Goal: Ask a question

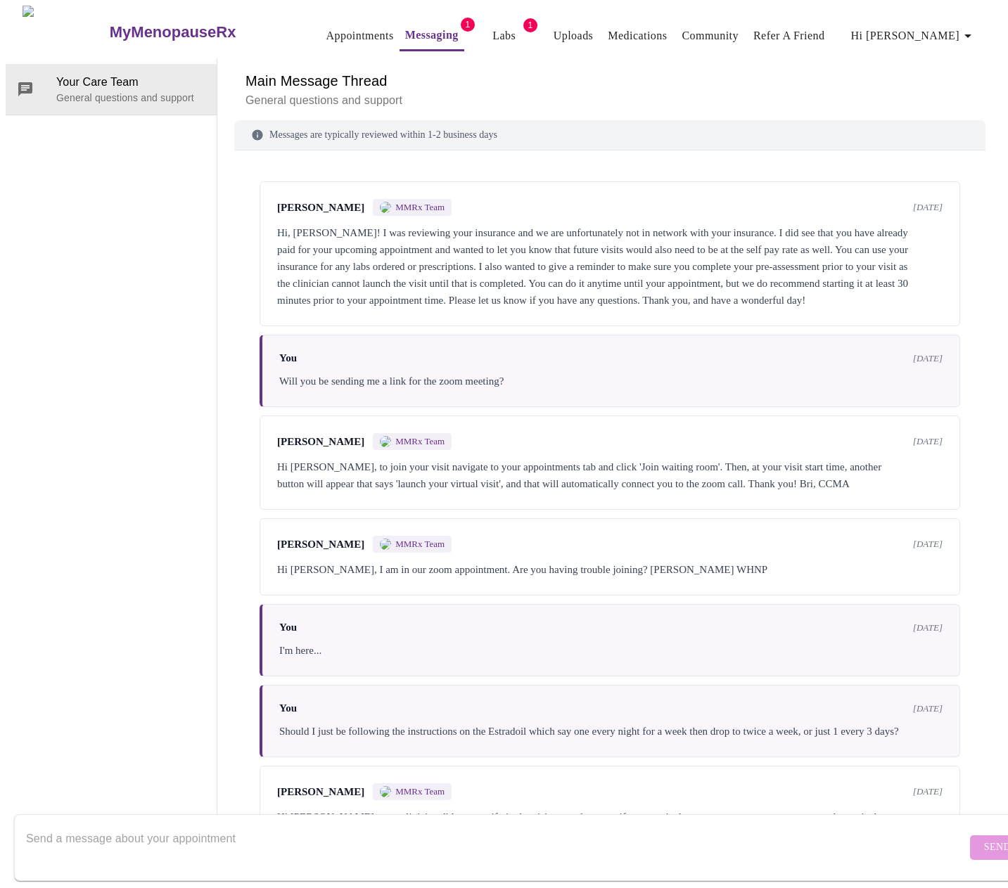
scroll to position [1495, 0]
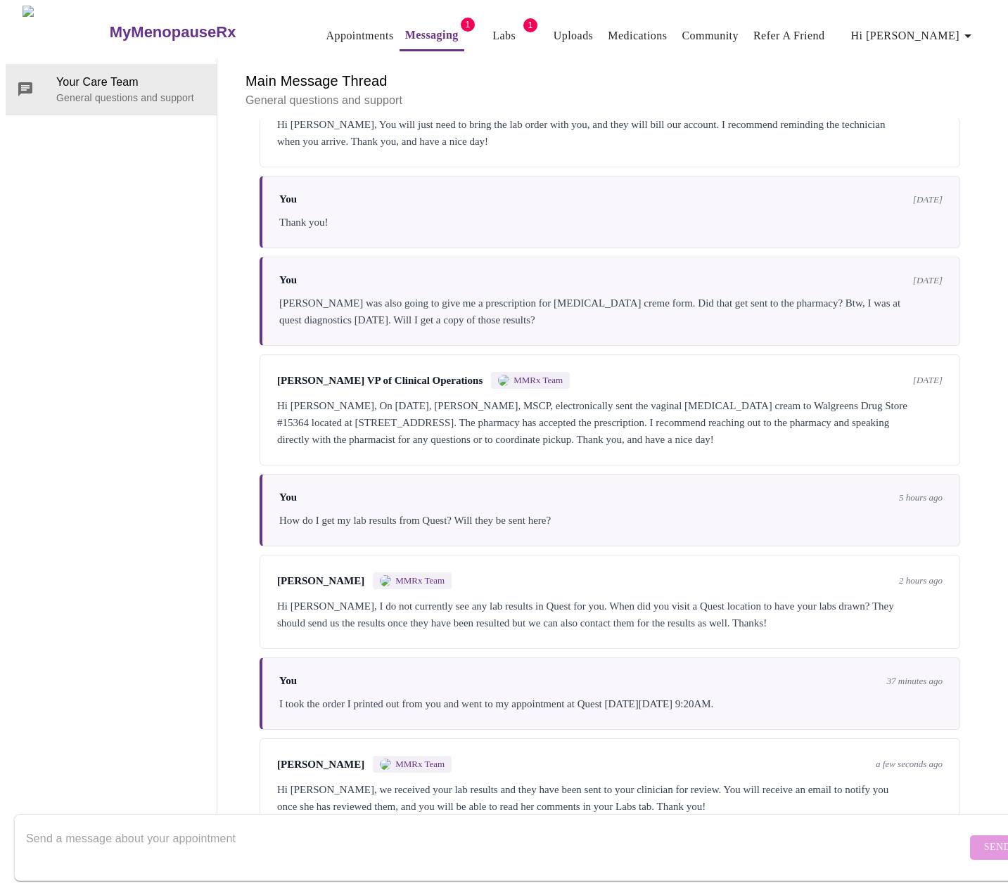
click at [241, 825] on textarea "Send a message about your appointment" at bounding box center [496, 847] width 940 height 45
type textarea "Thanks!"
click at [984, 839] on span "Send" at bounding box center [997, 848] width 27 height 18
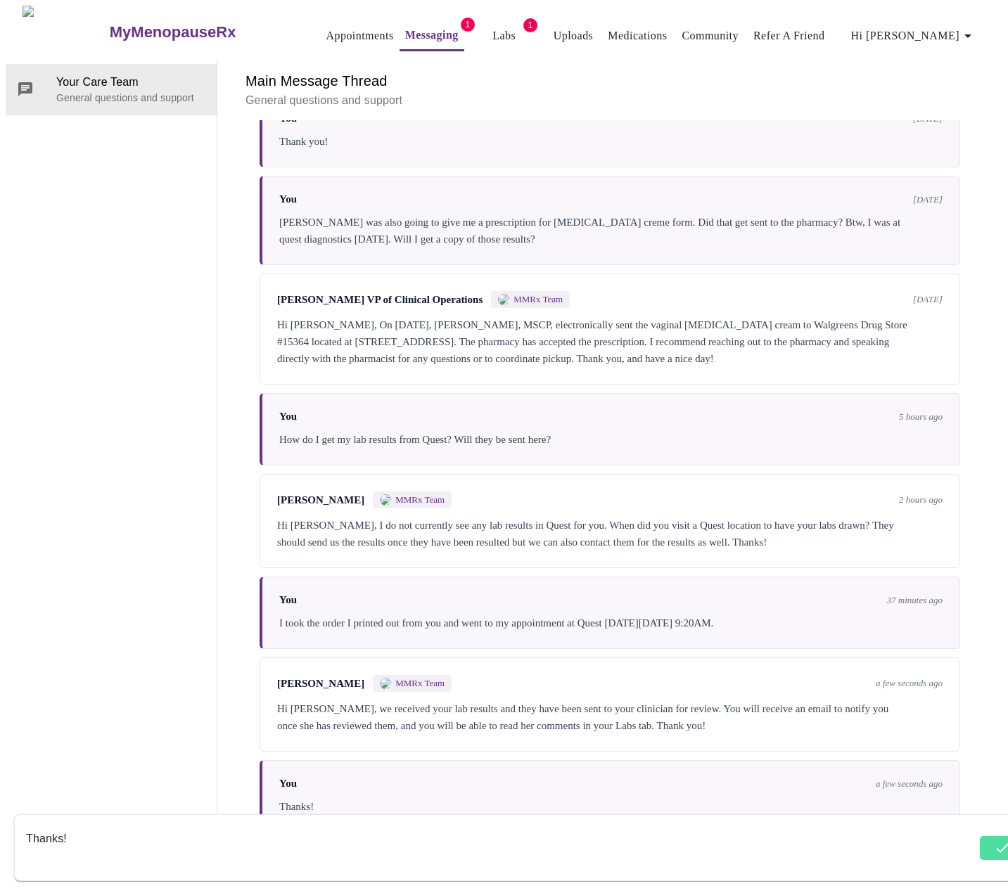
scroll to position [1579, 0]
click at [321, 828] on textarea "Thanks!" at bounding box center [496, 847] width 940 height 45
type textarea "I'd like to be able to download them please."
click at [984, 839] on span "Send" at bounding box center [997, 848] width 27 height 18
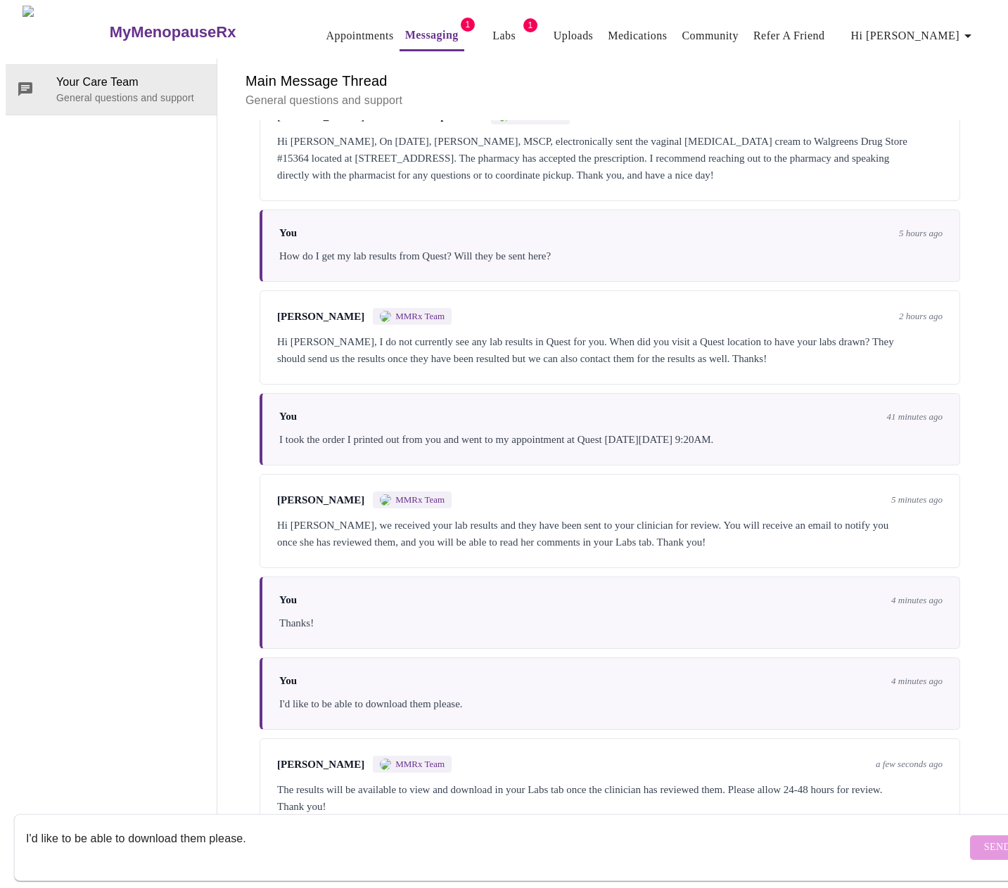
scroll to position [1769, 0]
